Goal: Task Accomplishment & Management: Manage account settings

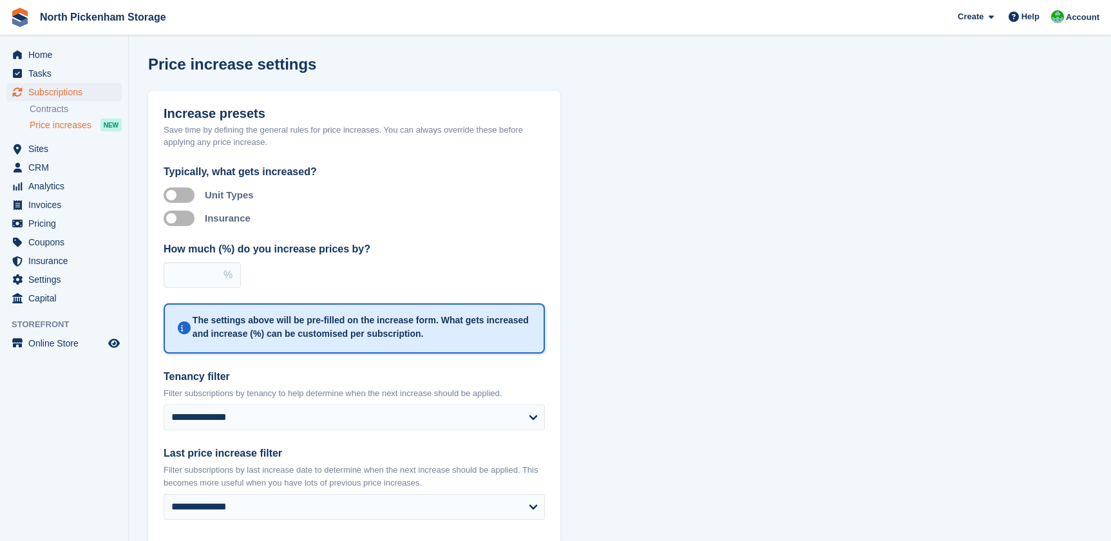
select select "**********"
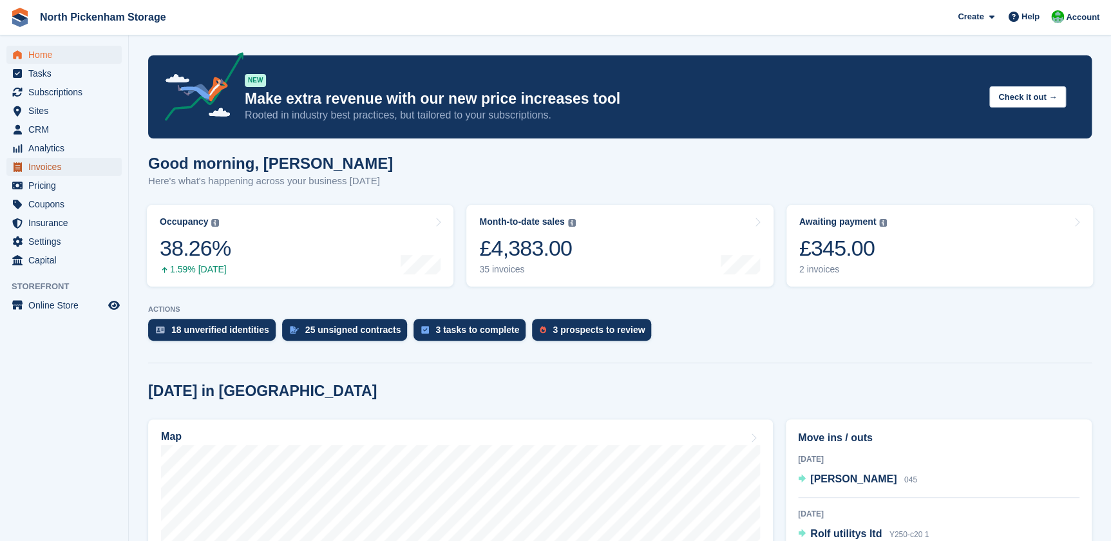
click at [50, 171] on span "Invoices" at bounding box center [66, 167] width 77 height 18
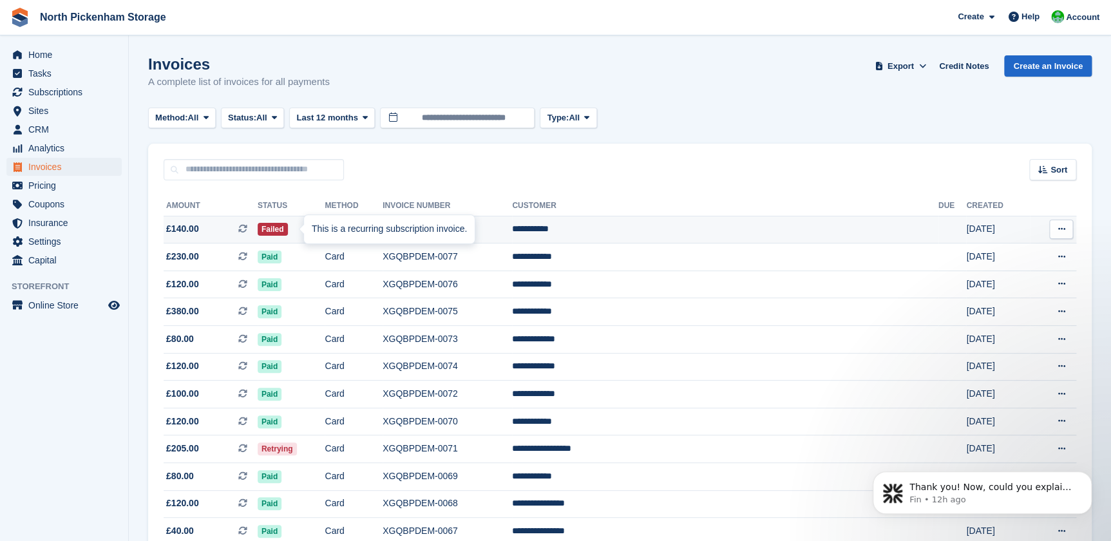
click at [304, 229] on div at bounding box center [309, 229] width 10 height 10
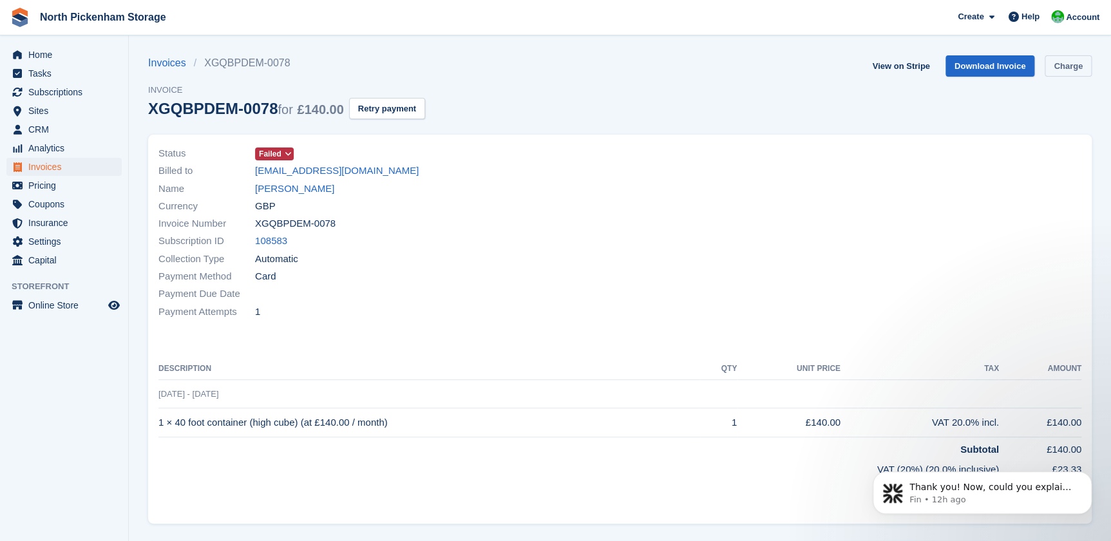
click at [1060, 70] on link "Charge" at bounding box center [1068, 65] width 47 height 21
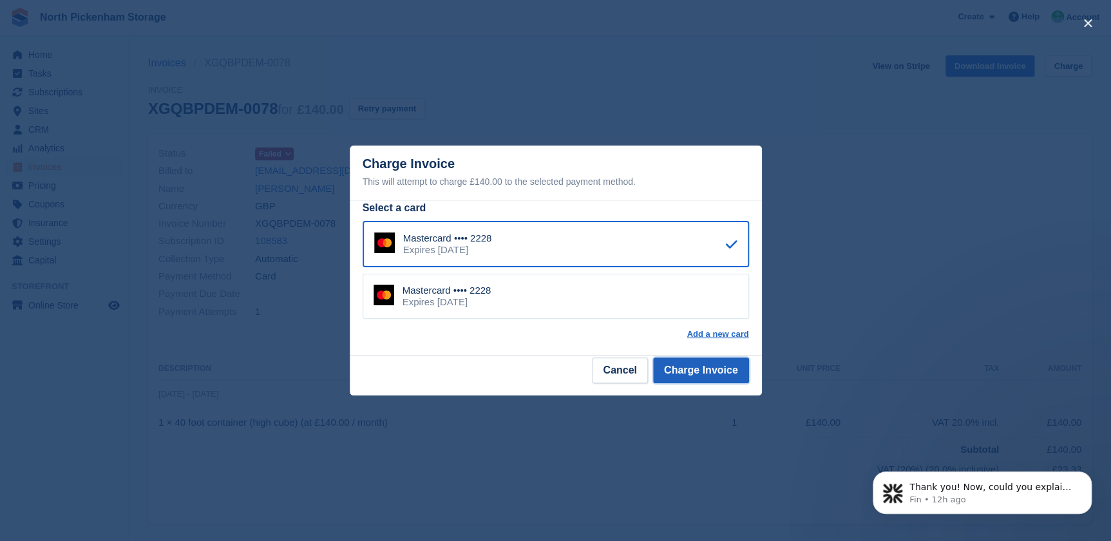
click at [689, 371] on button "Charge Invoice" at bounding box center [701, 371] width 96 height 26
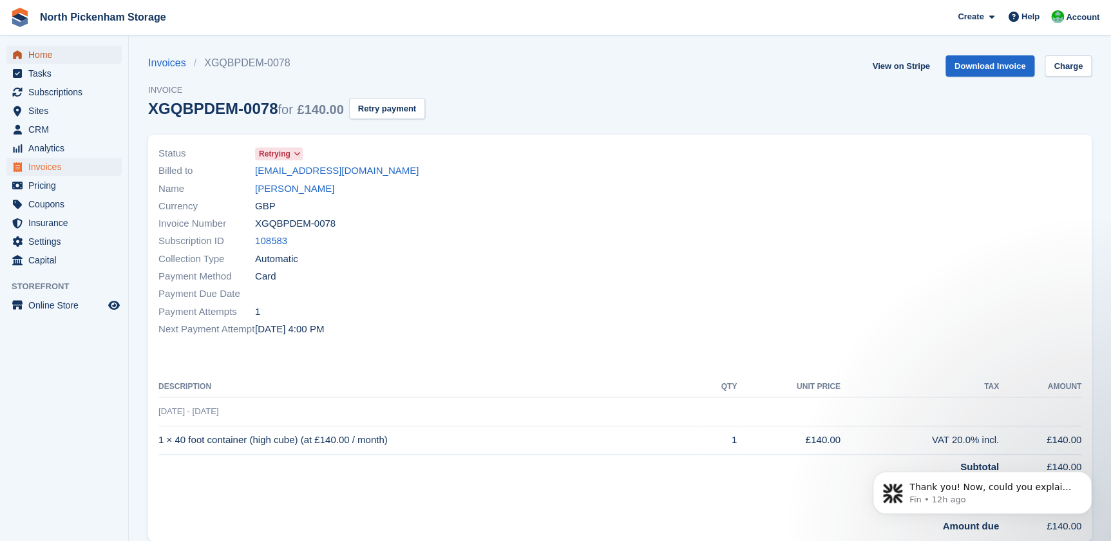
click at [40, 53] on span "Home" at bounding box center [66, 55] width 77 height 18
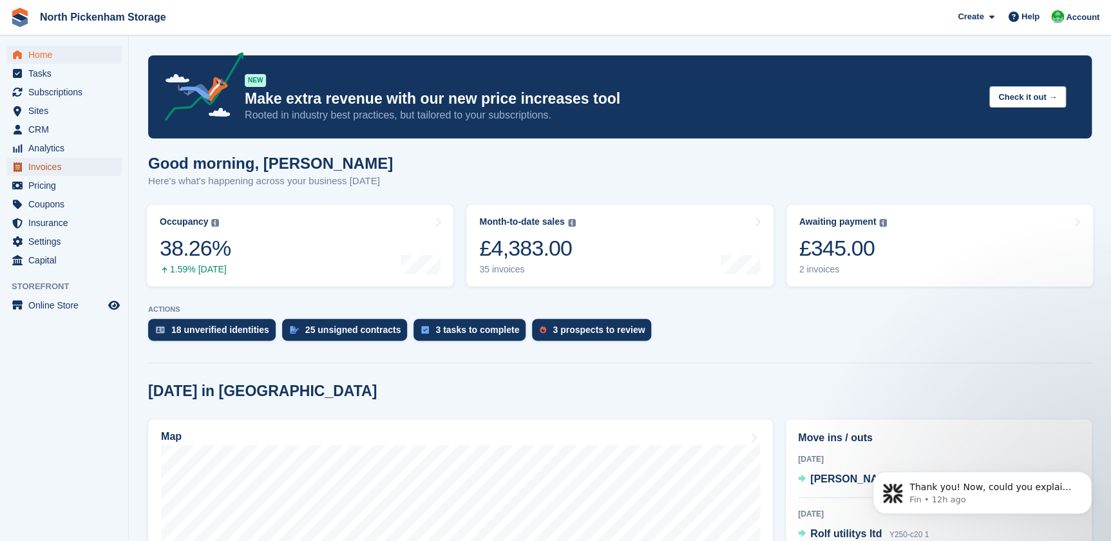
click at [37, 167] on span "Invoices" at bounding box center [66, 167] width 77 height 18
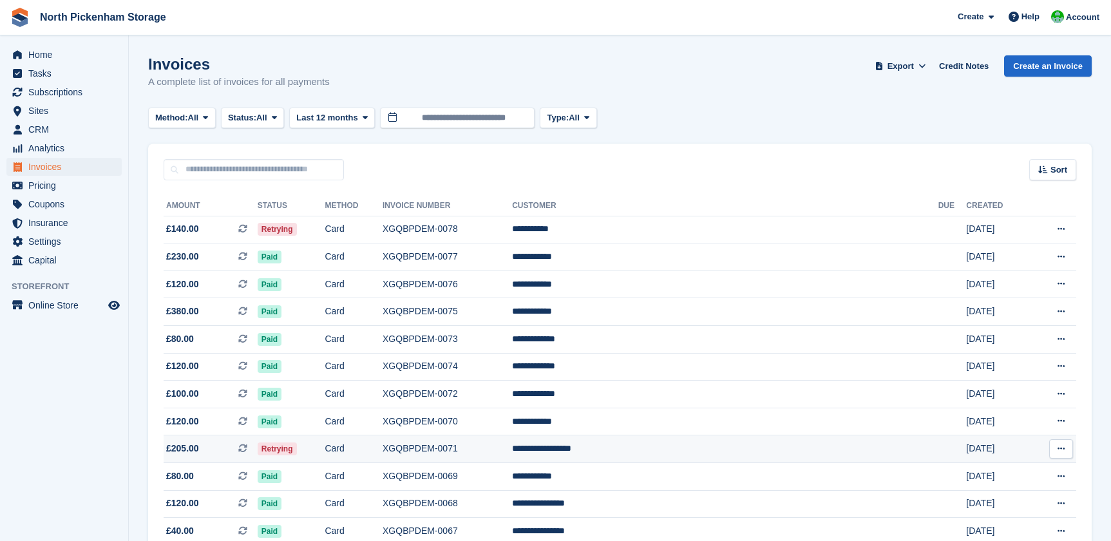
scroll to position [14, 0]
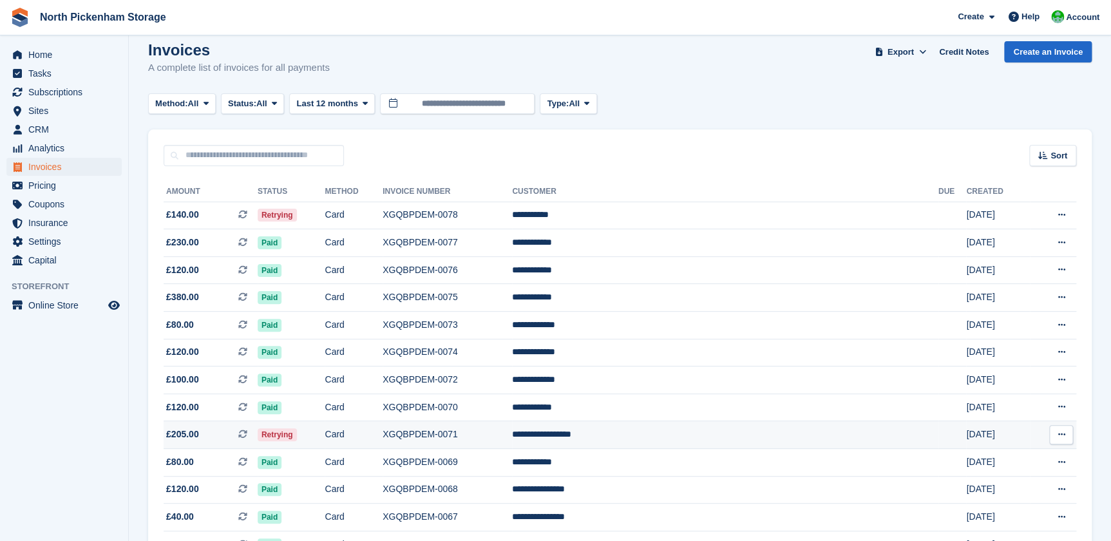
click at [231, 441] on span "£205.00 This is a recurring subscription invoice." at bounding box center [211, 435] width 94 height 14
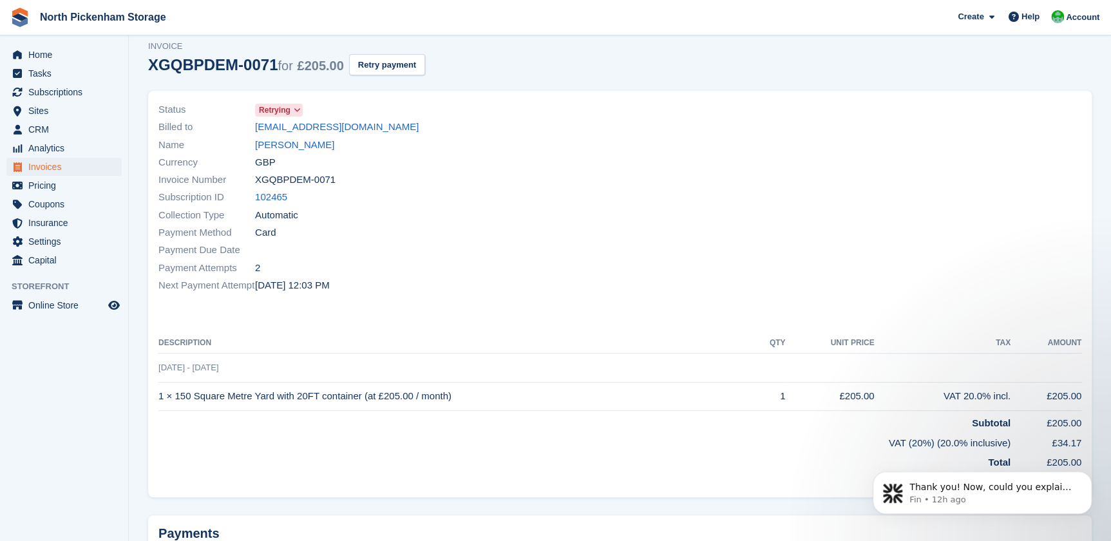
scroll to position [11, 0]
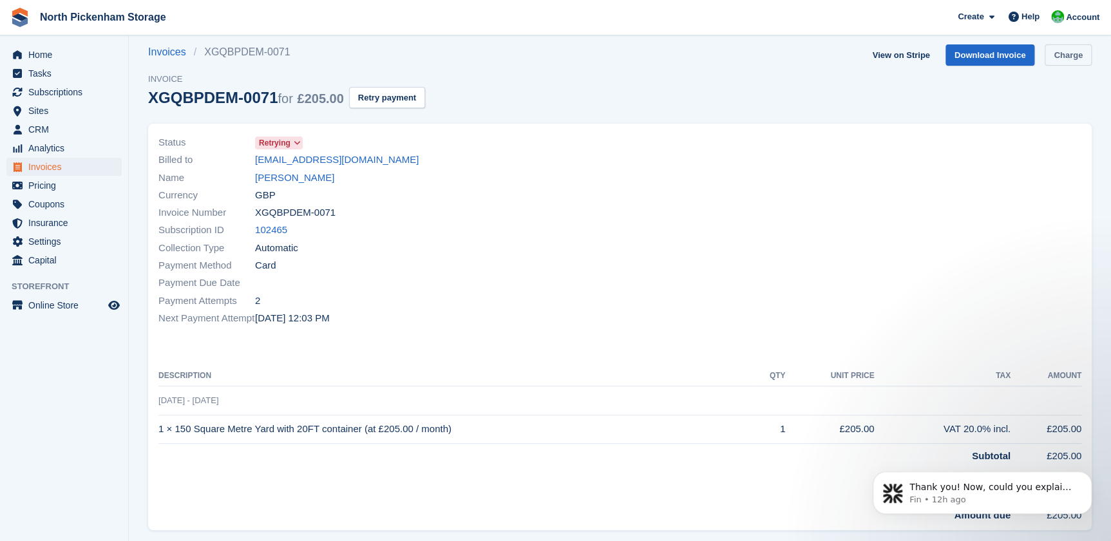
click at [1058, 53] on link "Charge" at bounding box center [1068, 54] width 47 height 21
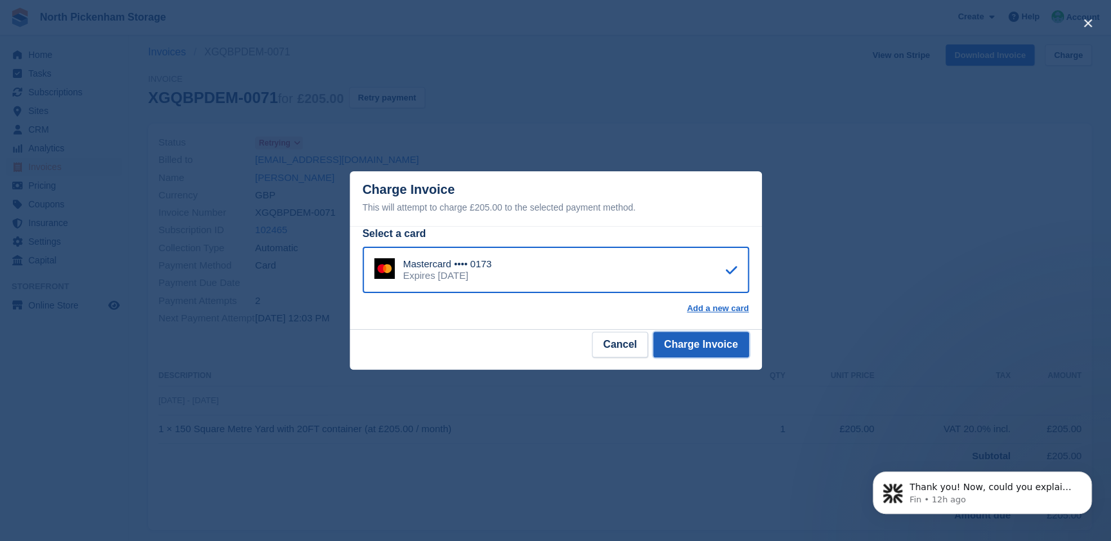
click at [700, 348] on button "Charge Invoice" at bounding box center [701, 345] width 96 height 26
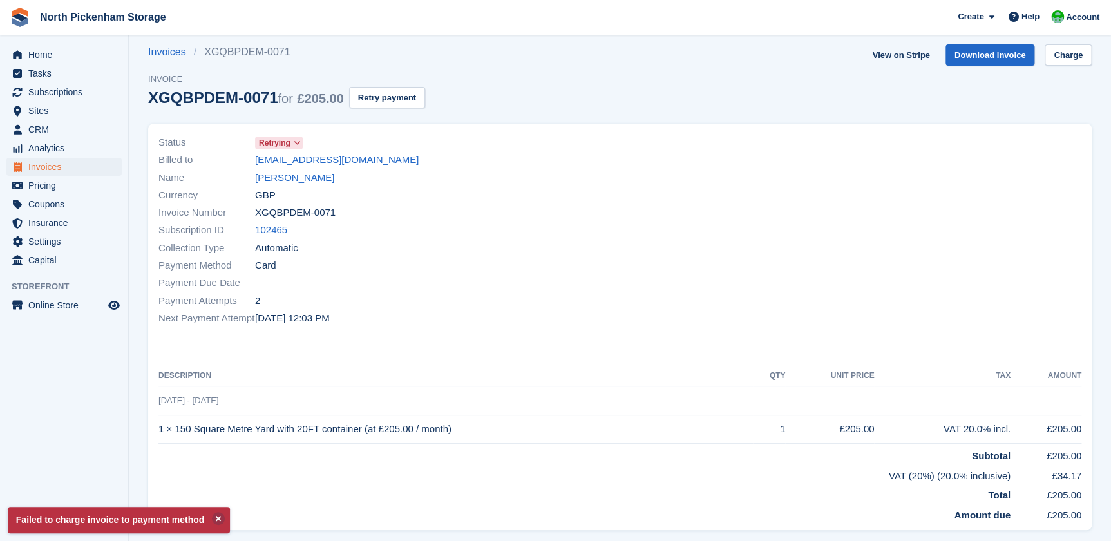
scroll to position [0, 0]
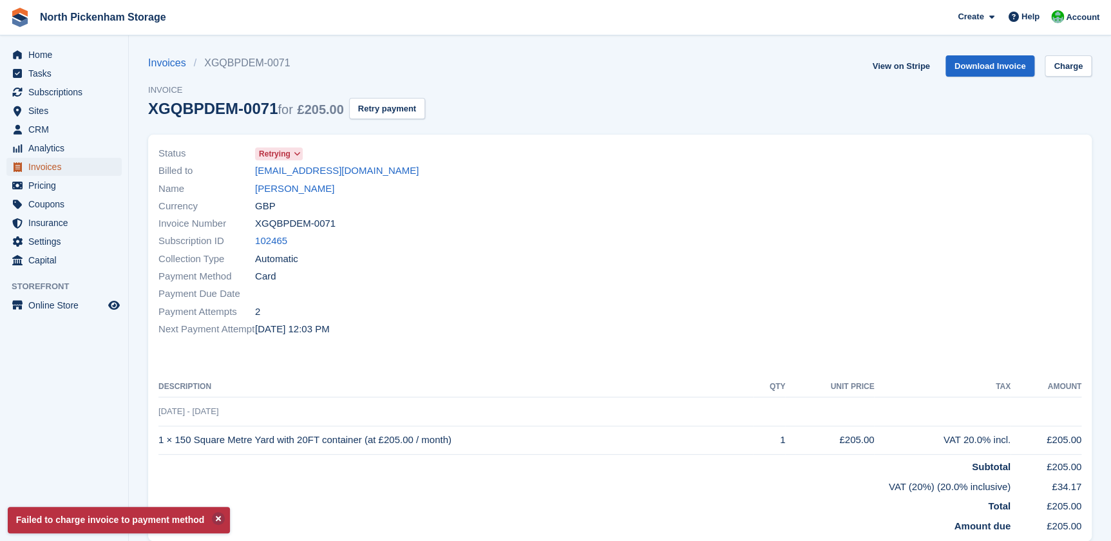
click at [56, 169] on span "Invoices" at bounding box center [66, 167] width 77 height 18
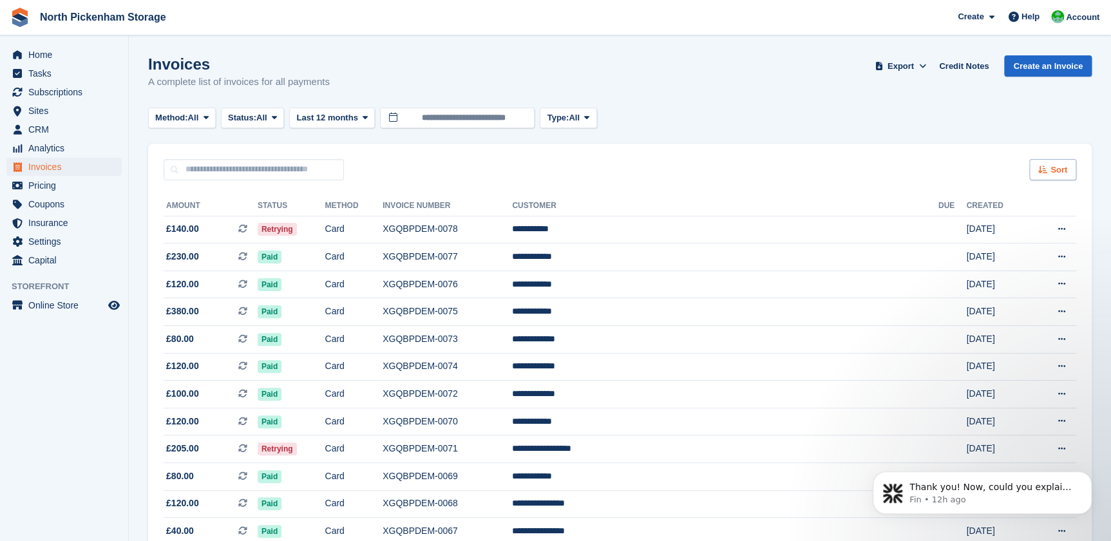
click at [1044, 168] on icon at bounding box center [1043, 170] width 10 height 8
click at [902, 86] on div "Invoices A complete list of invoices for all payments Export Export Invoices Ex…" at bounding box center [620, 80] width 944 height 50
click at [48, 52] on span "Home" at bounding box center [66, 55] width 77 height 18
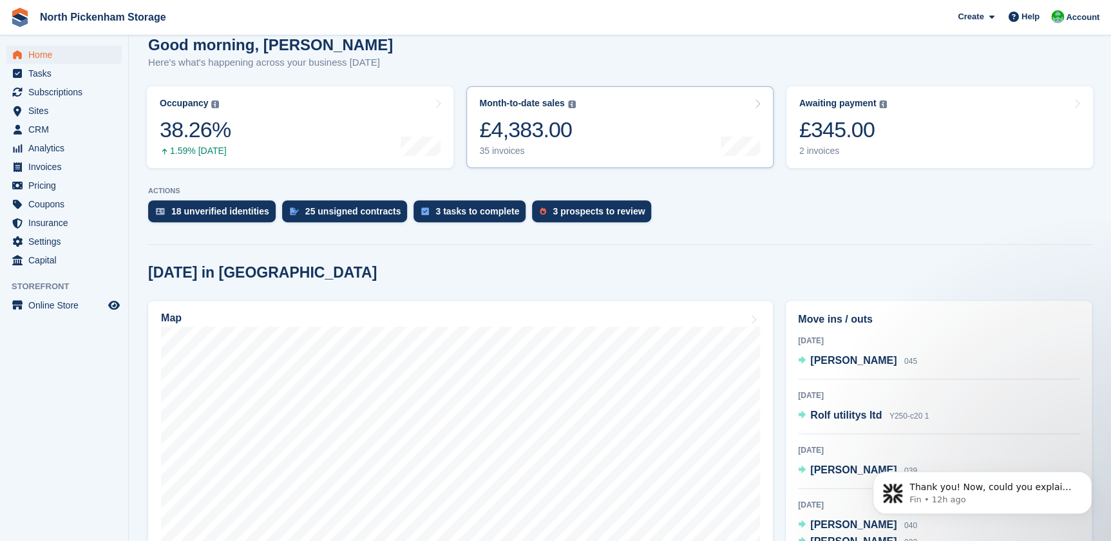
click at [589, 142] on link "Month-to-date sales The sum of all finalised invoices generated this month to d…" at bounding box center [619, 127] width 307 height 82
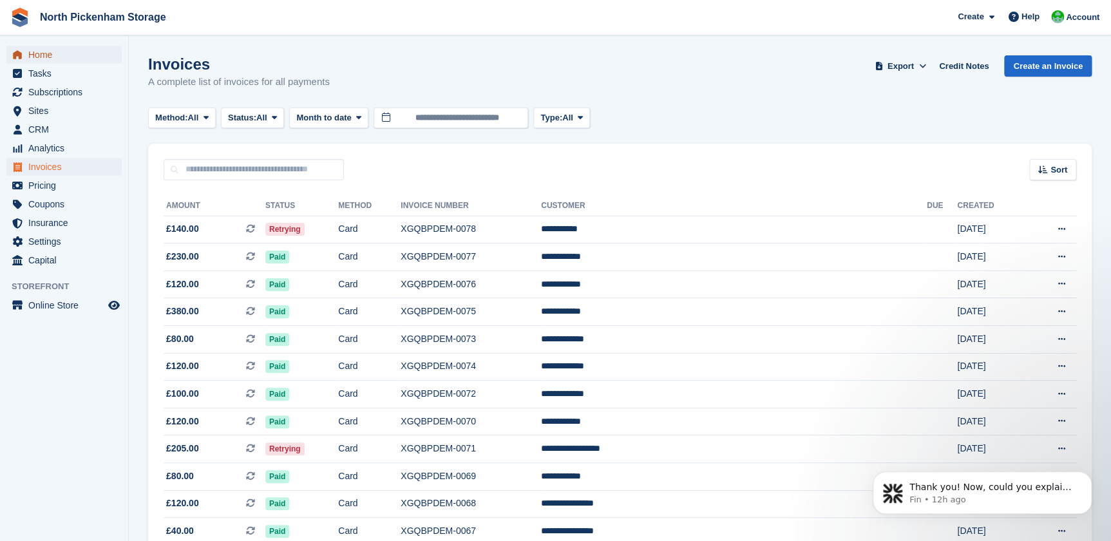
click at [57, 48] on span "Home" at bounding box center [66, 55] width 77 height 18
